Goal: Task Accomplishment & Management: Manage account settings

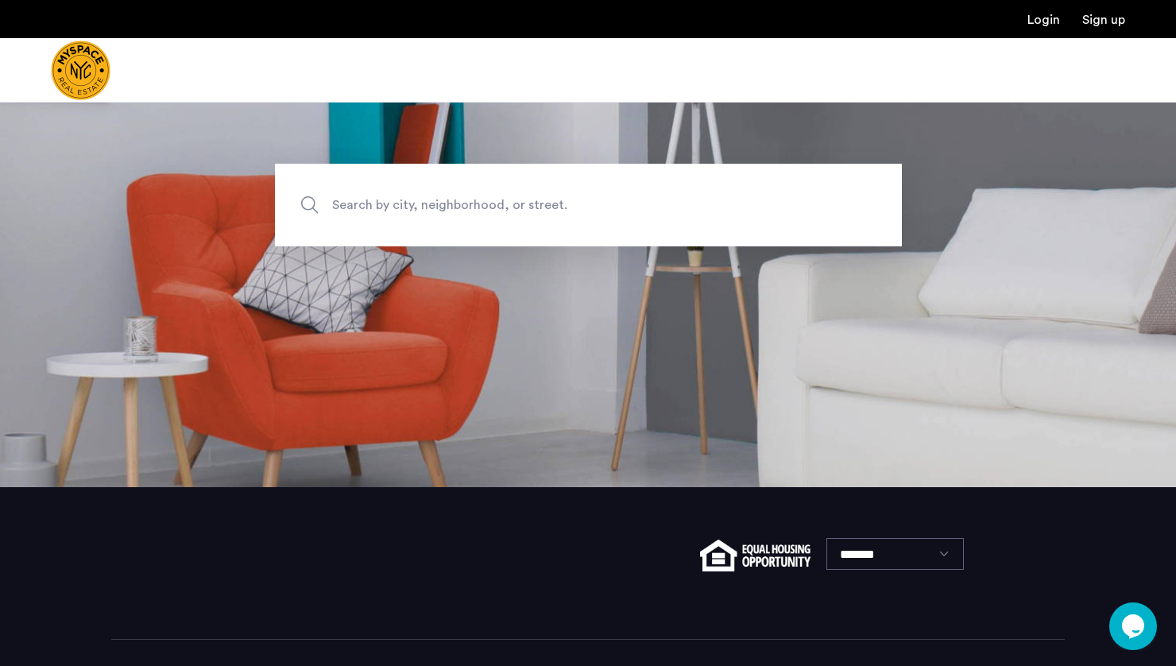
click at [1045, 20] on link "Login" at bounding box center [1043, 20] width 33 height 13
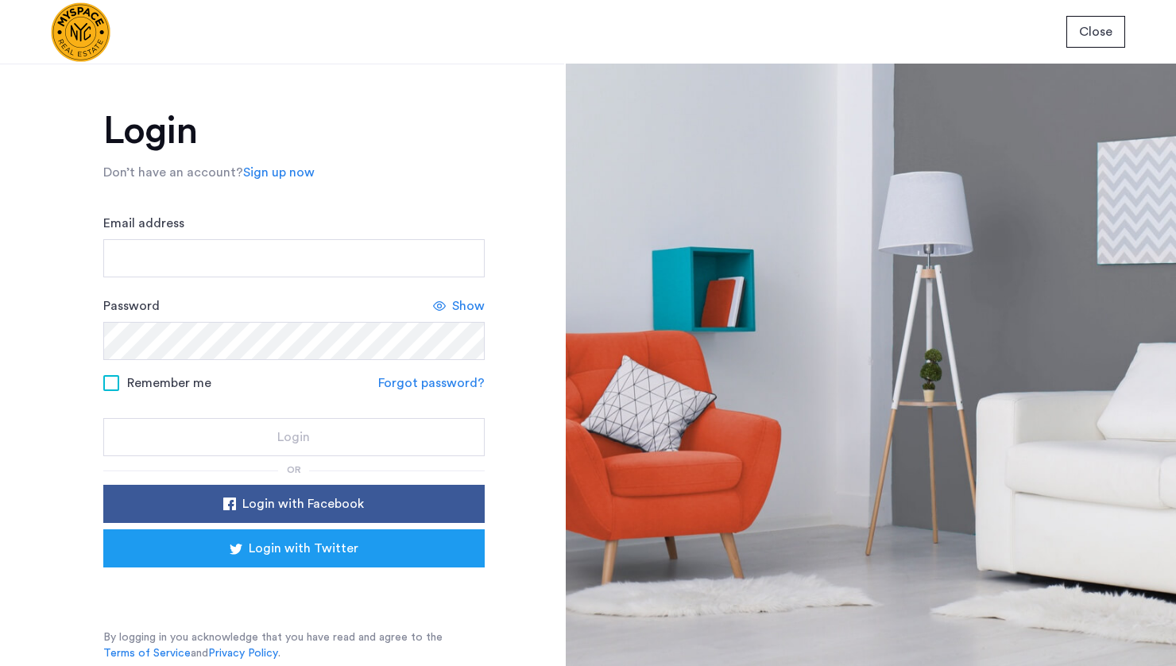
click at [1111, 37] on span "Close" at bounding box center [1095, 31] width 33 height 19
